Goal: Task Accomplishment & Management: Manage account settings

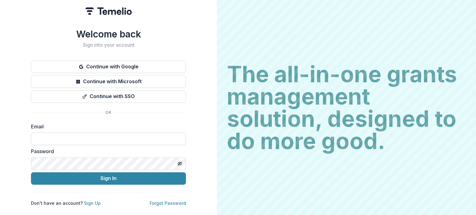
click at [40, 133] on input at bounding box center [108, 139] width 155 height 12
type input "**********"
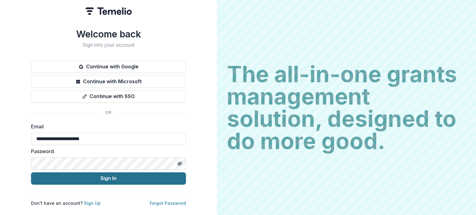
click at [118, 178] on button "Sign In" at bounding box center [108, 178] width 155 height 12
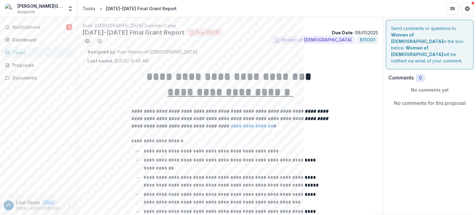
click at [415, 99] on p "No comments for this proposal" at bounding box center [430, 102] width 72 height 7
click at [416, 87] on p "No comments yet" at bounding box center [429, 90] width 83 height 7
click at [408, 99] on p "No comments for this proposal" at bounding box center [430, 102] width 72 height 7
click at [69, 205] on icon "More" at bounding box center [69, 205] width 5 height 5
click at [91, 202] on button "Logout" at bounding box center [110, 203] width 66 height 10
